Goal: Complete application form

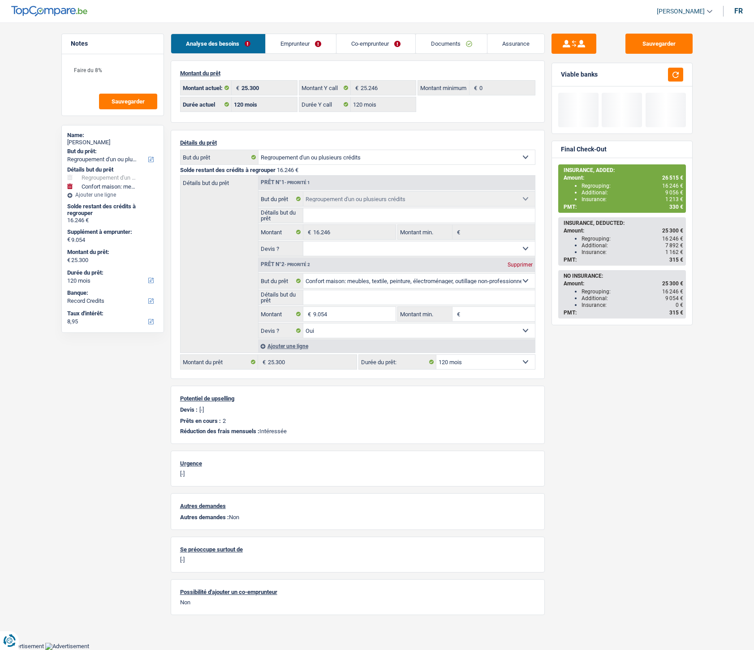
select select "refinancing"
select select "household"
select select "120"
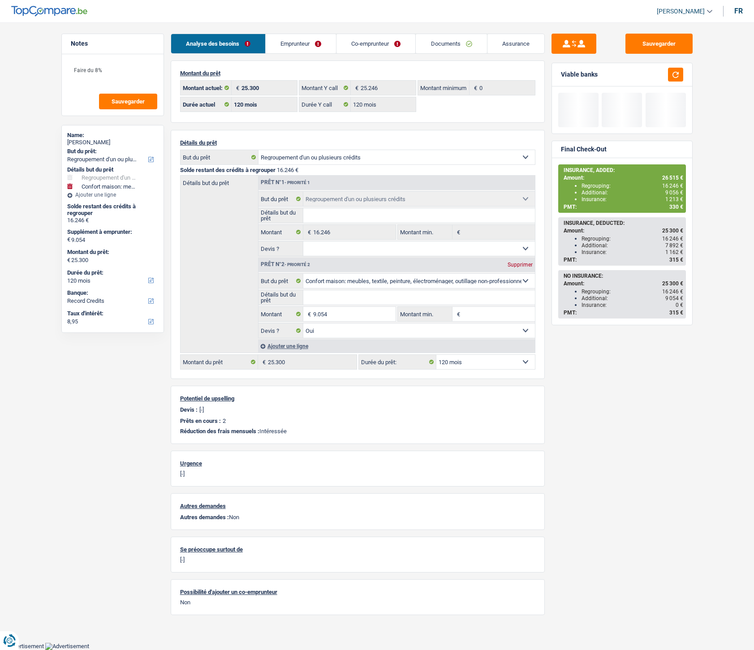
select select "120"
select select "refinancing"
select select "household"
select select "yes"
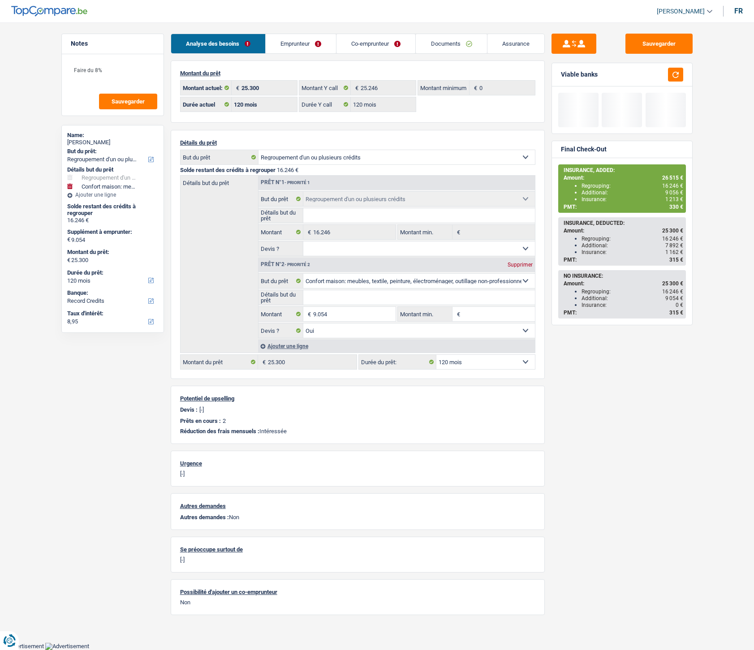
select select "120"
